Goal: Task Accomplishment & Management: Manage account settings

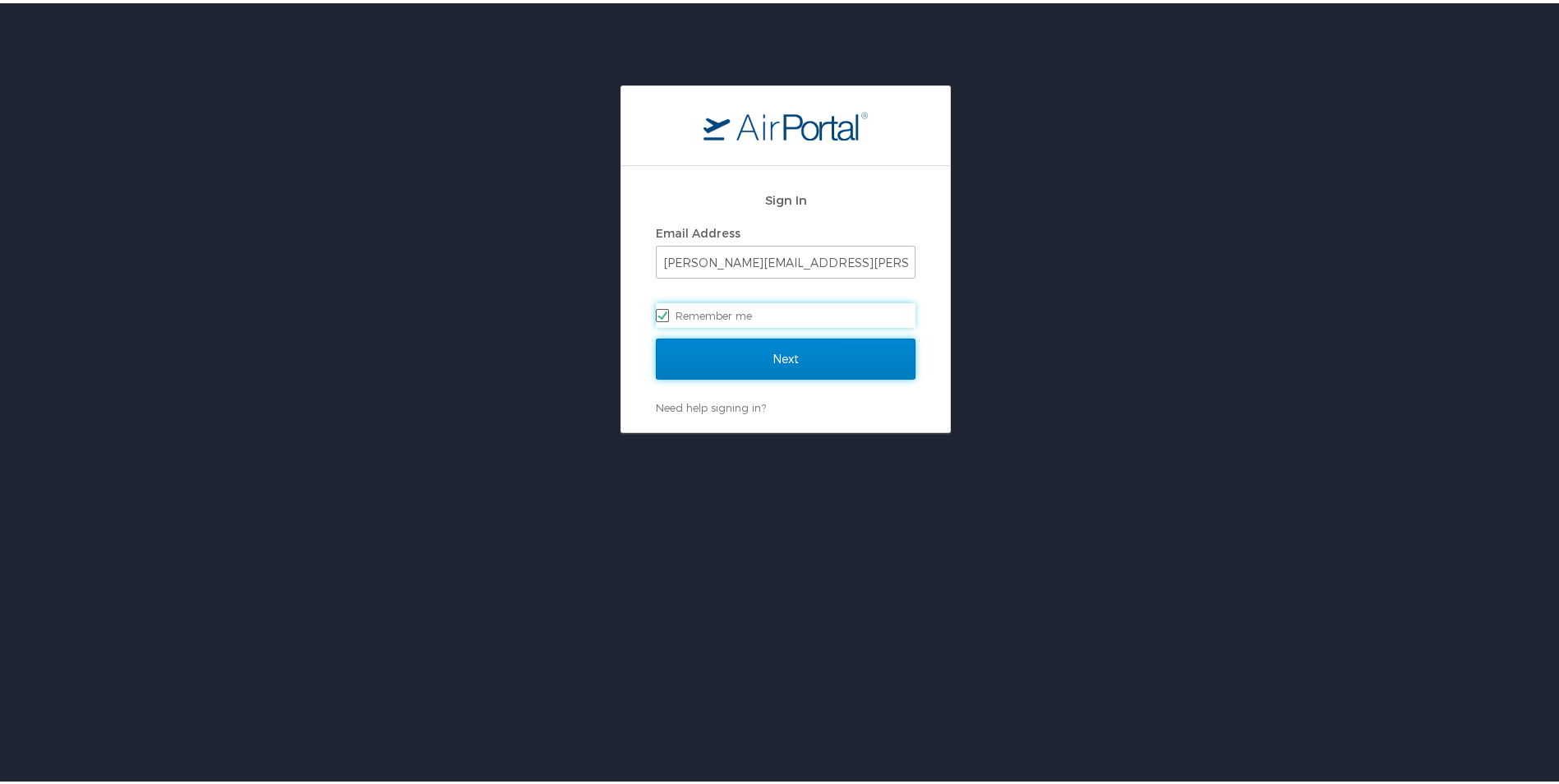
click at [746, 360] on input "Next" at bounding box center [785, 356] width 260 height 41
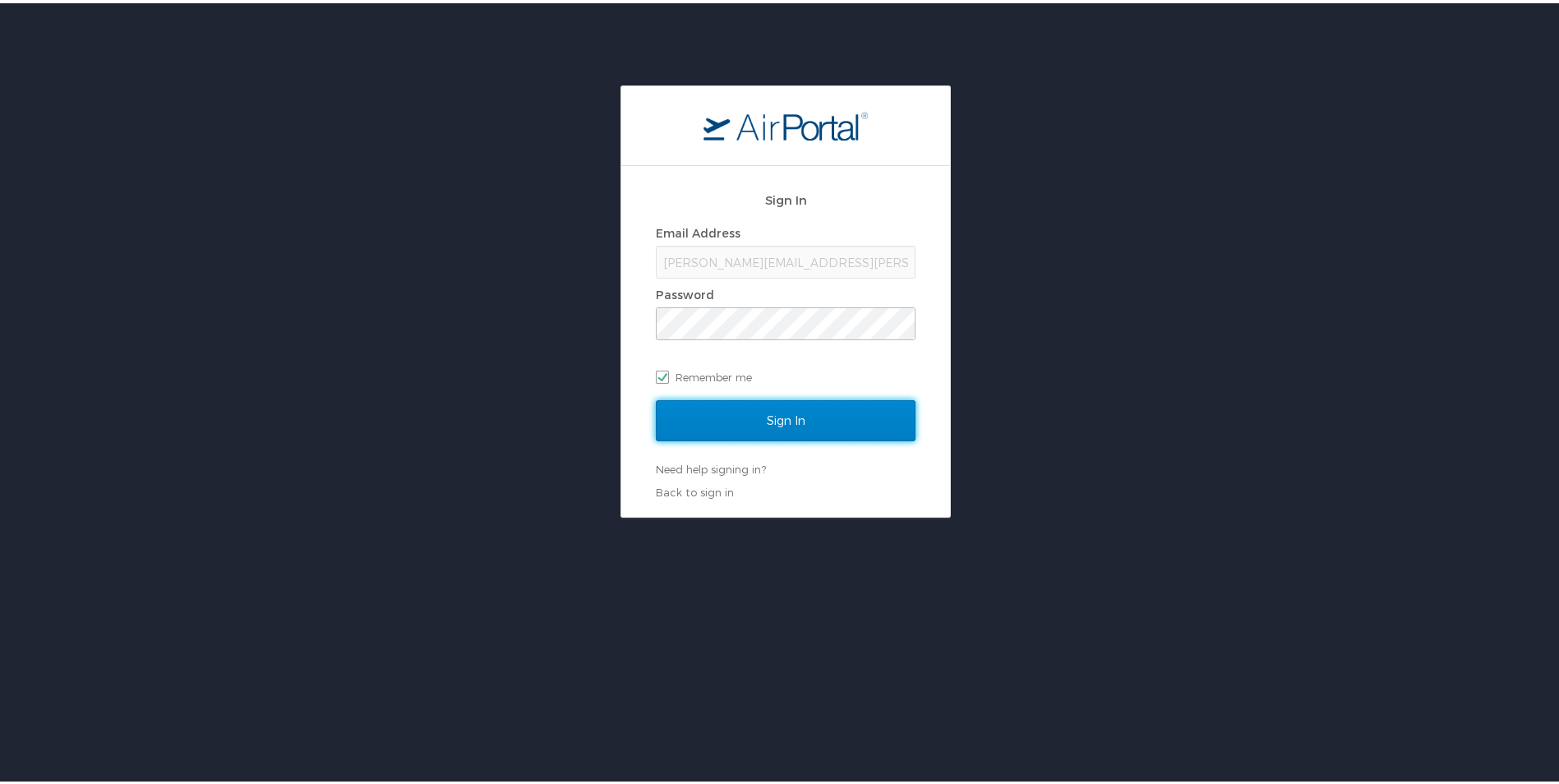
click at [771, 427] on input "Sign In" at bounding box center [785, 417] width 260 height 41
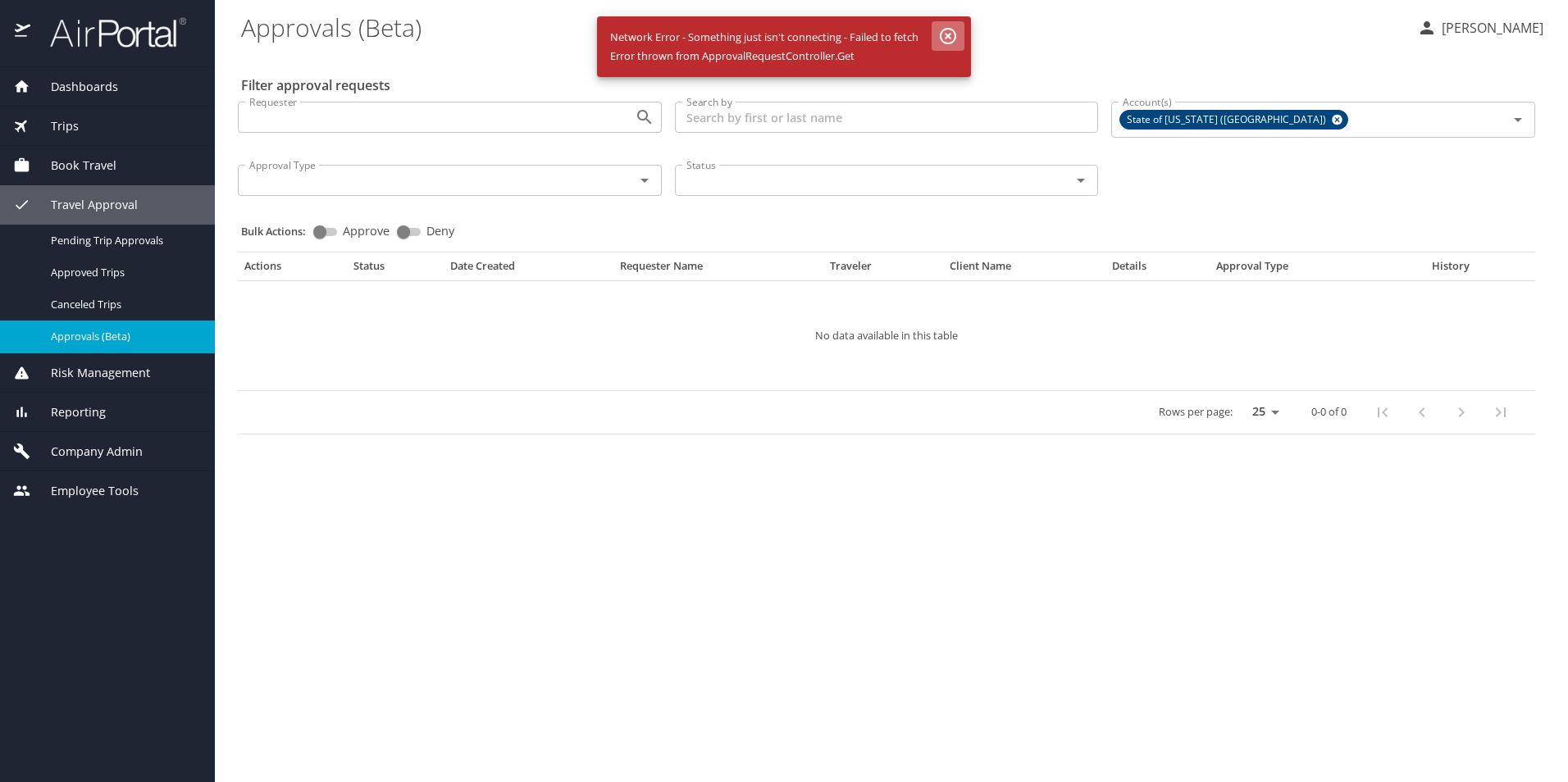
click at [947, 35] on icon "button" at bounding box center [948, 36] width 16 height 16
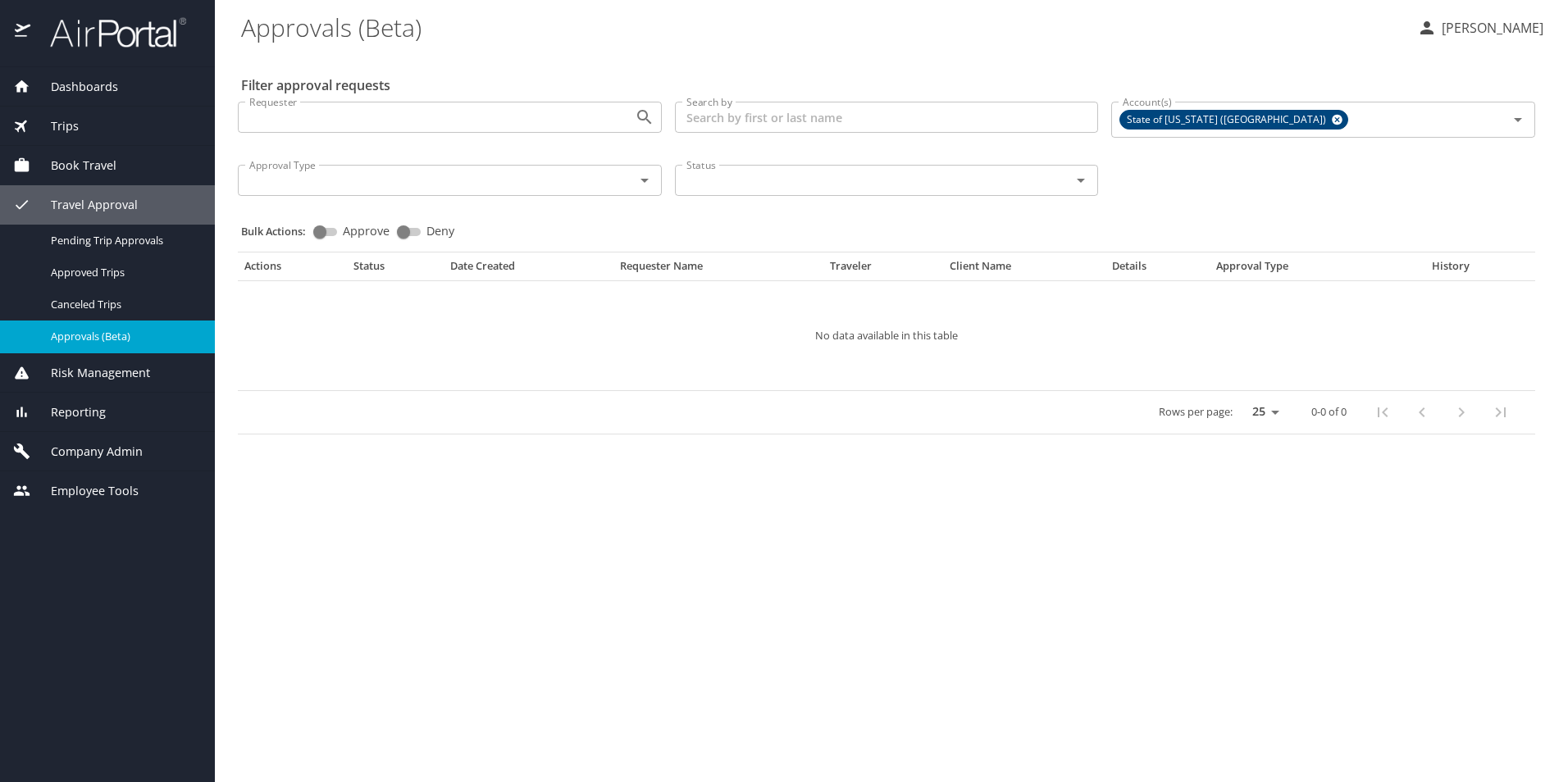
click at [1520, 35] on p "[PERSON_NAME]" at bounding box center [1490, 28] width 107 height 20
click at [1448, 181] on li "Sign out" at bounding box center [1473, 183] width 167 height 30
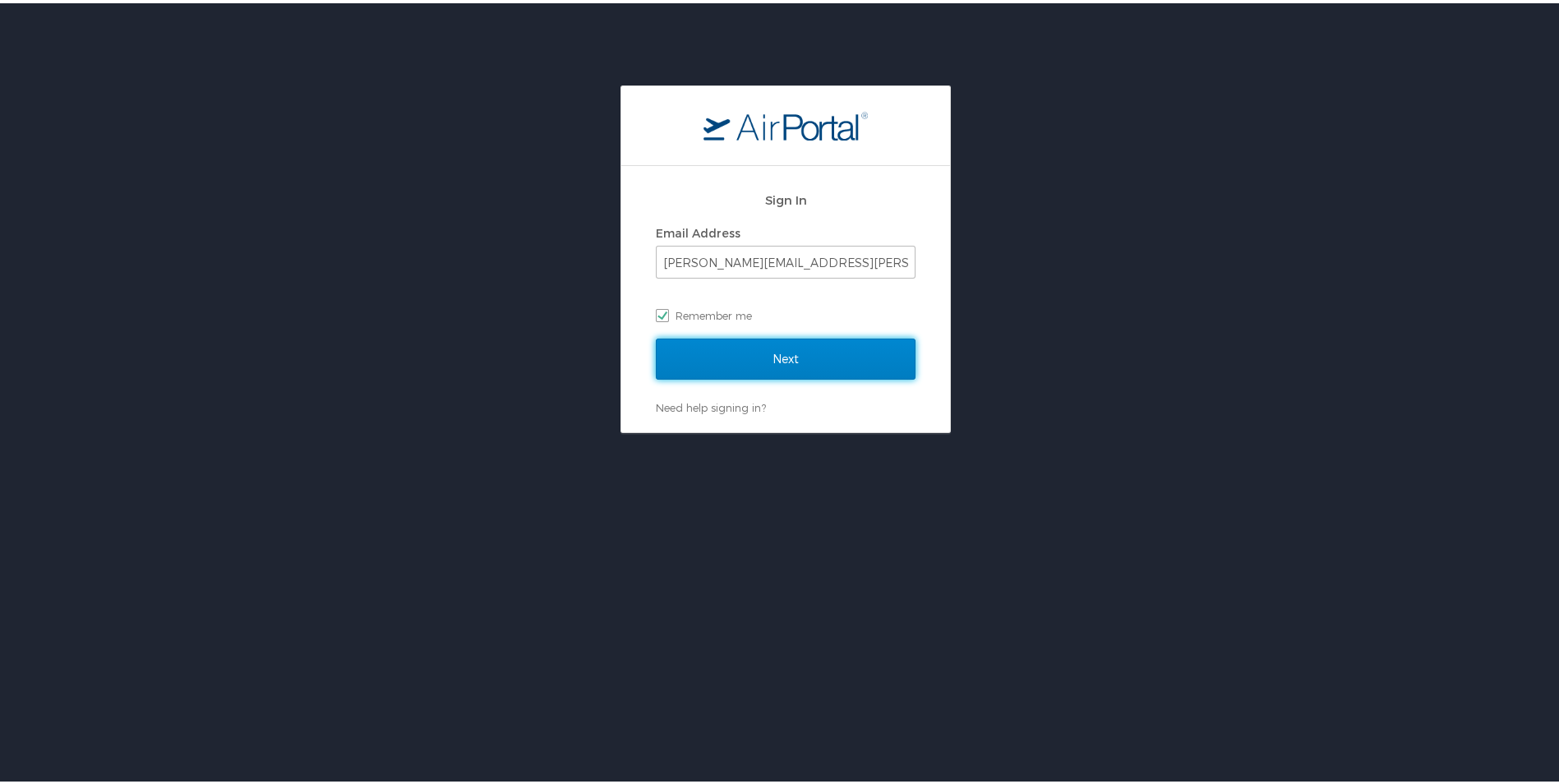
click at [819, 351] on input "Next" at bounding box center [785, 356] width 260 height 41
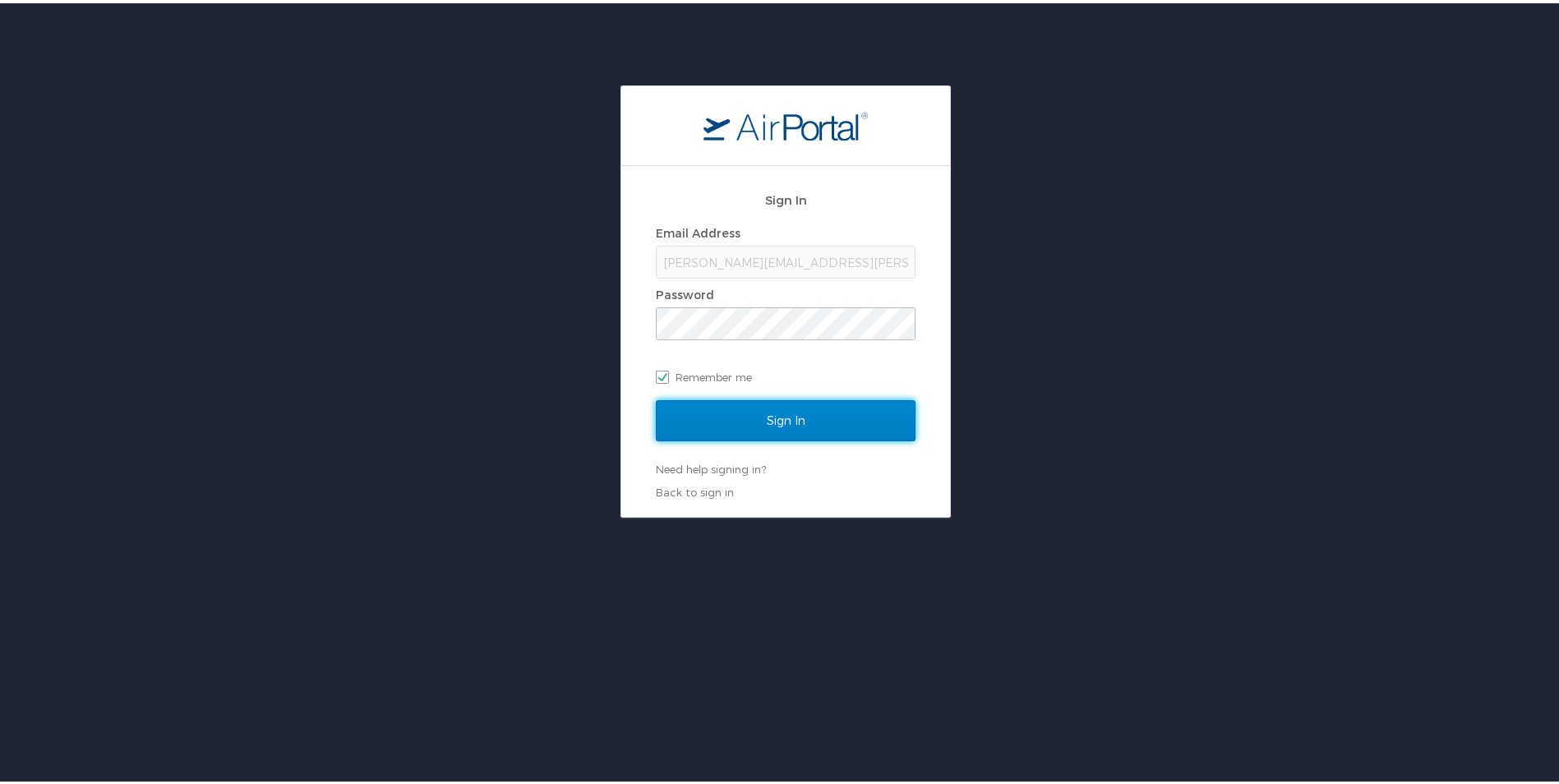
click at [795, 411] on input "Sign In" at bounding box center [785, 417] width 260 height 41
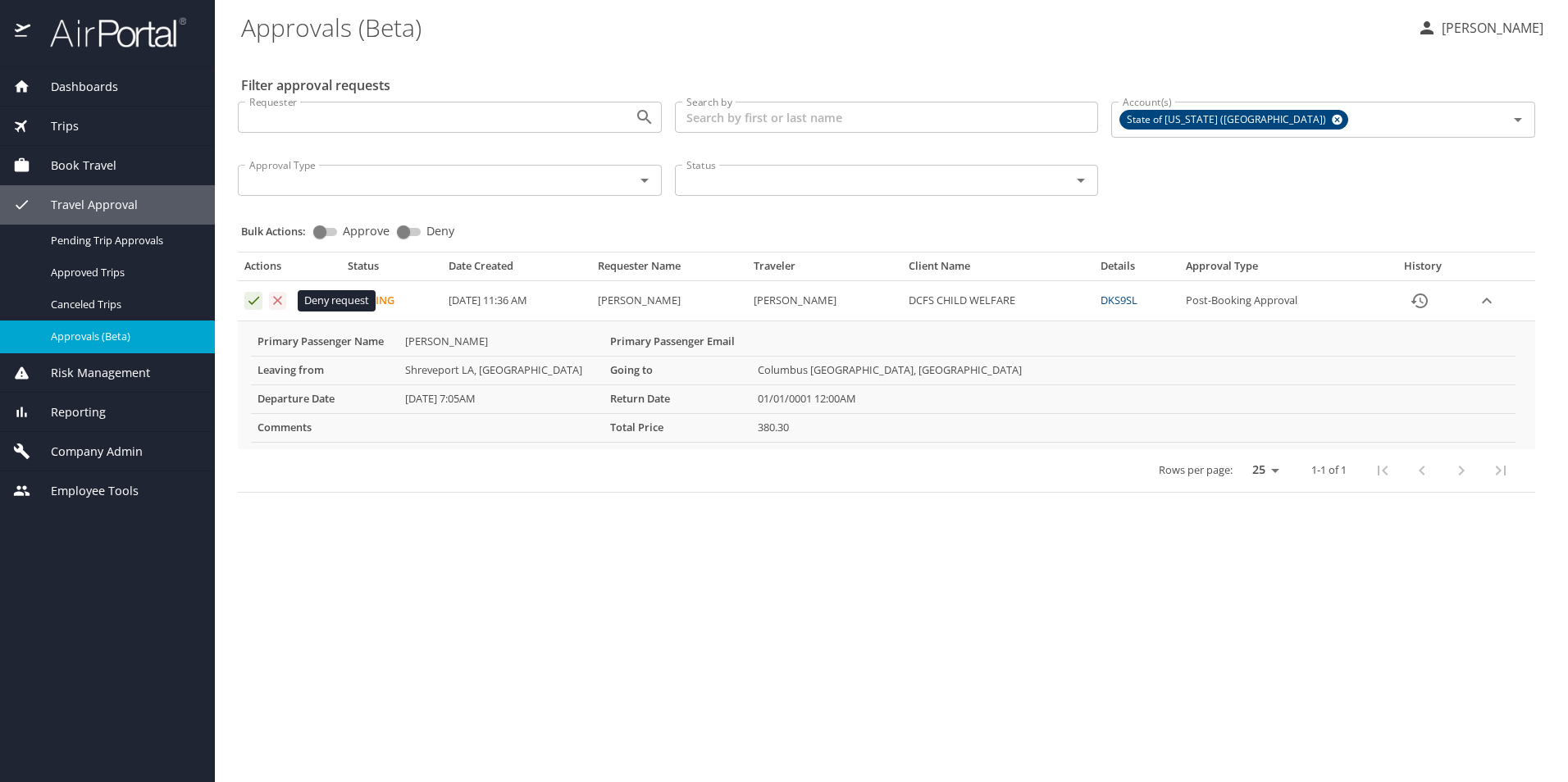
click at [279, 299] on icon "Approval table" at bounding box center [278, 300] width 9 height 9
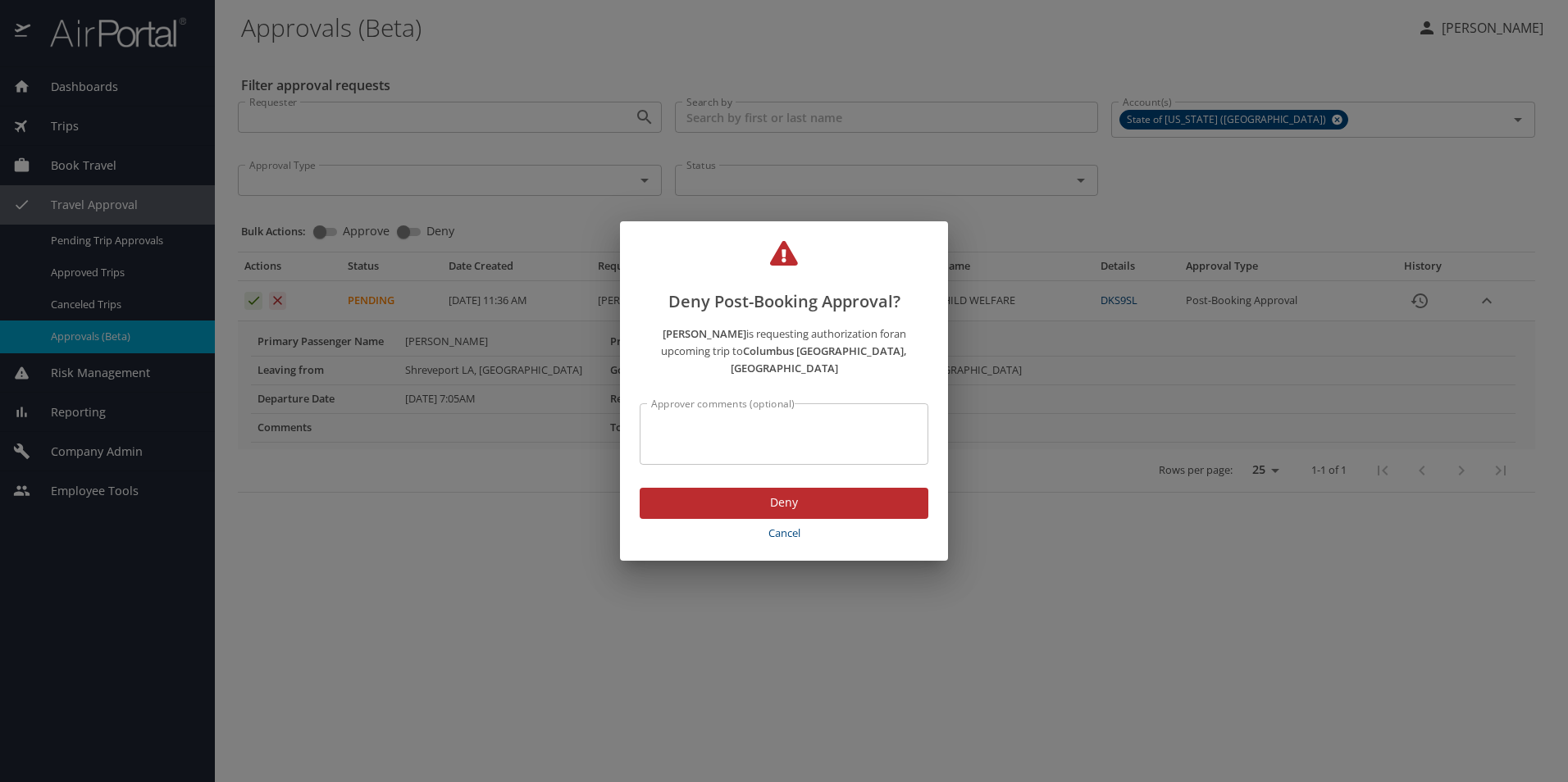
click at [726, 493] on span "Deny" at bounding box center [783, 502] width 262 height 21
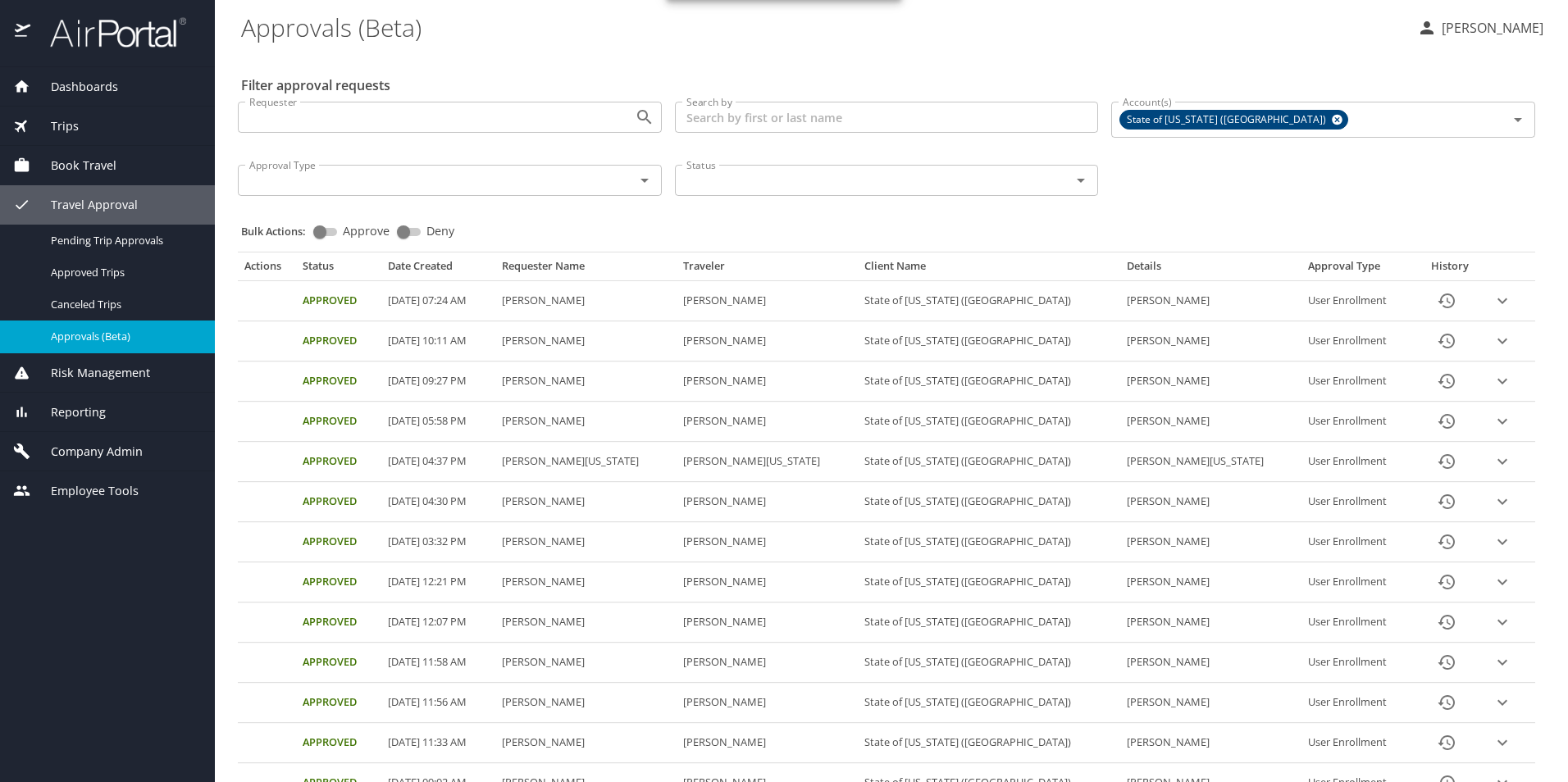
click at [1496, 39] on button "Julia Woods" at bounding box center [1479, 28] width 139 height 30
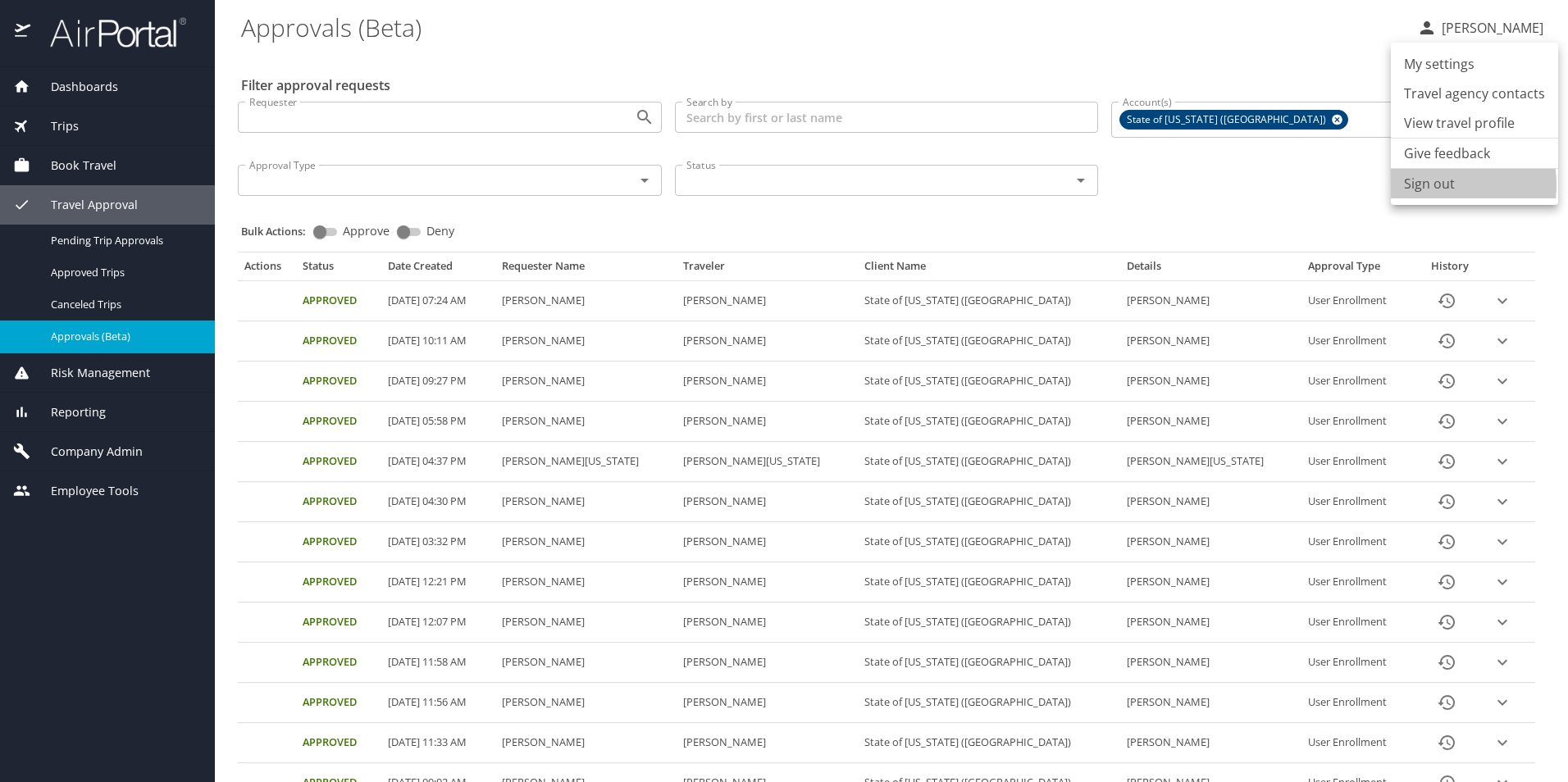
click at [1427, 185] on li "Sign out" at bounding box center [1473, 183] width 167 height 30
